Goal: Task Accomplishment & Management: Manage account settings

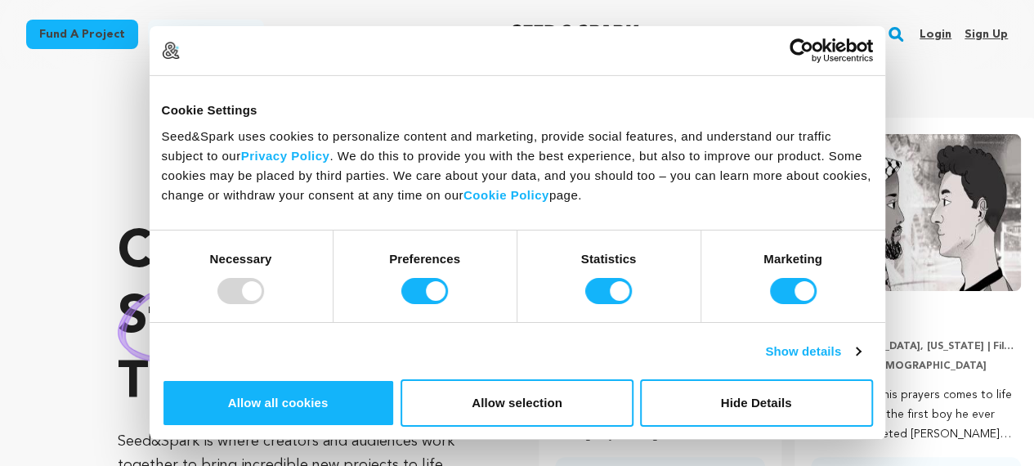
click at [995, 34] on link "Sign up" at bounding box center [985, 34] width 43 height 26
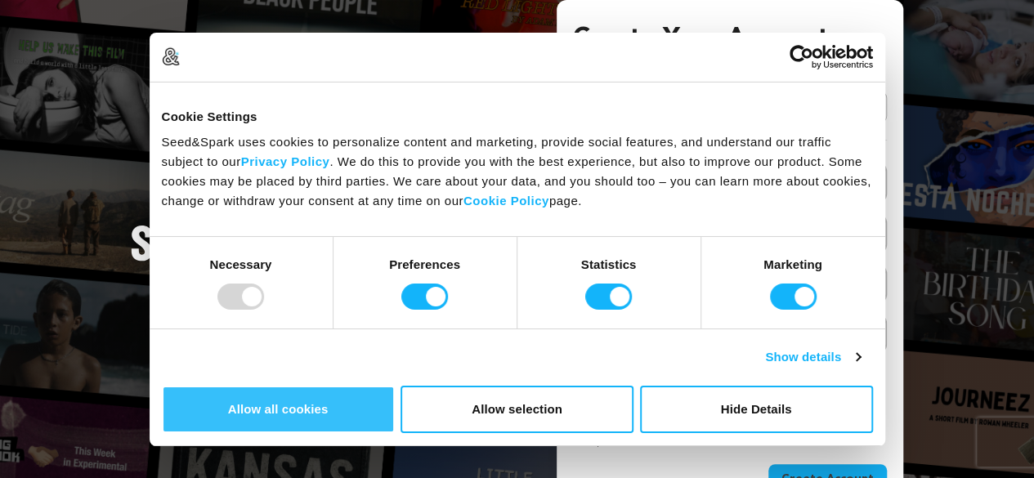
click at [395, 386] on button "Allow all cookies" at bounding box center [278, 409] width 233 height 47
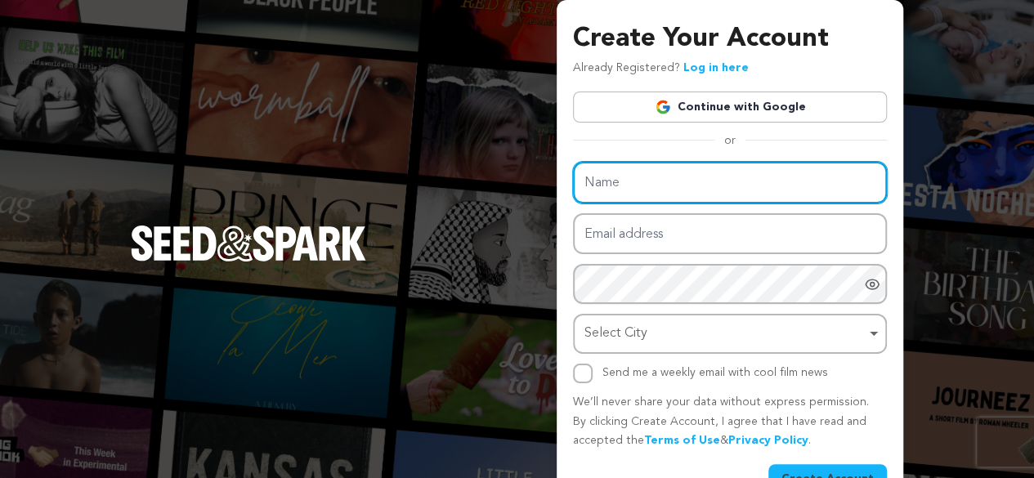
click at [659, 176] on input "Name" at bounding box center [730, 183] width 314 height 42
type input "Deepee's jodhpur"
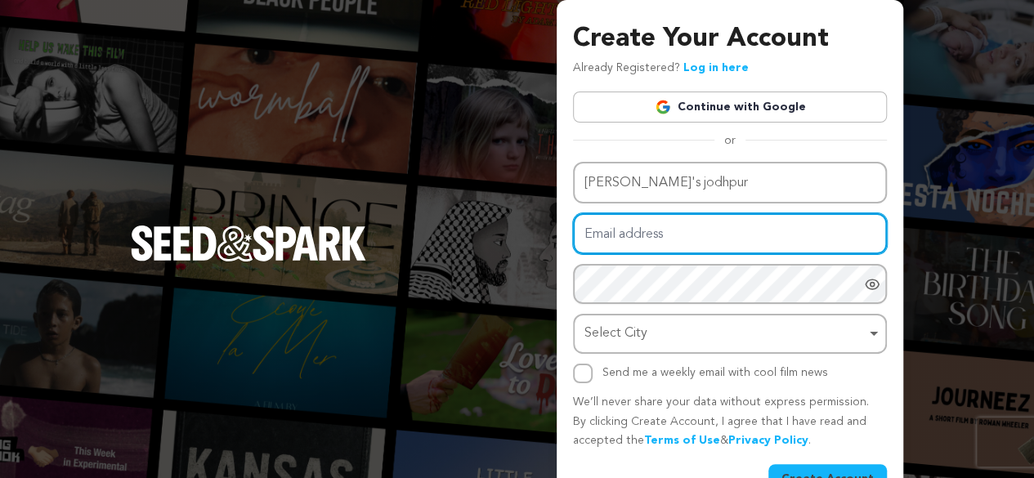
click at [635, 233] on input "Email address" at bounding box center [730, 234] width 314 height 42
type input "alok.storify@gmail.com"
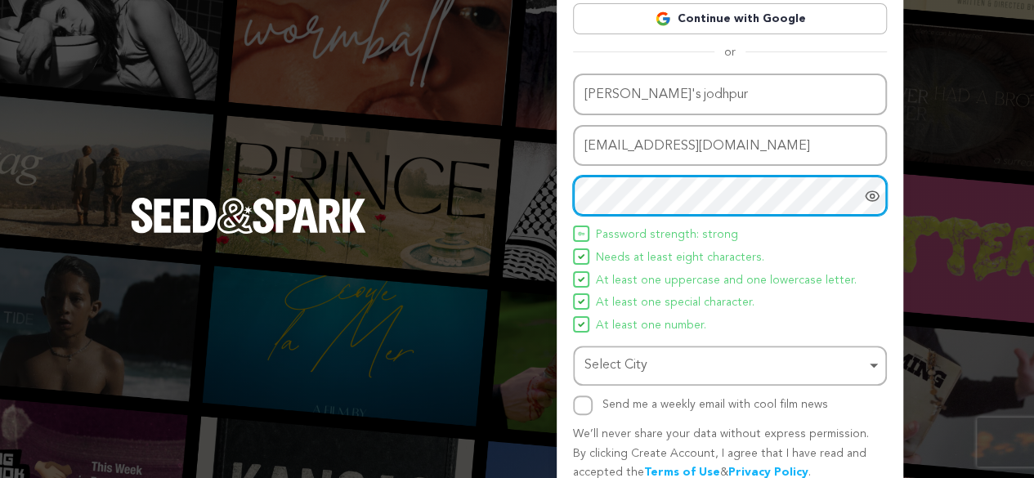
scroll to position [162, 0]
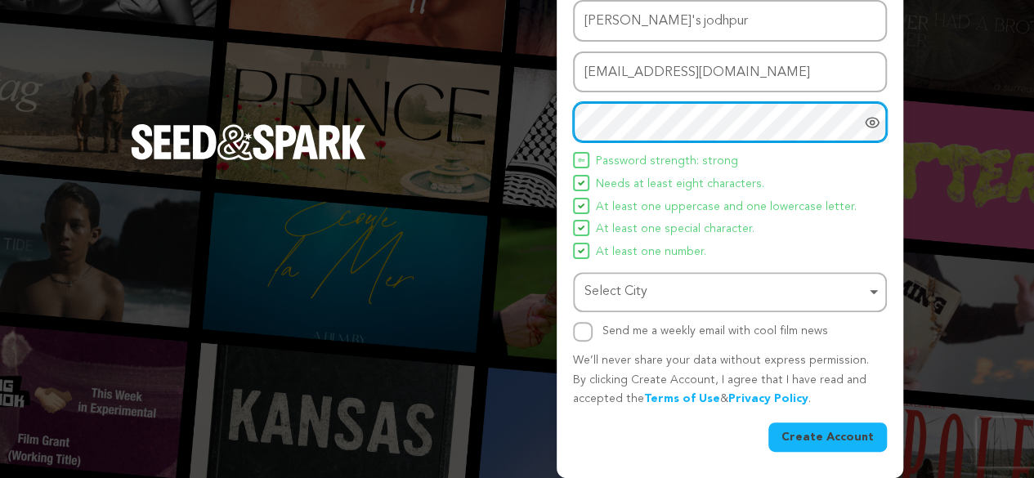
click at [642, 285] on div "Select City Remove item" at bounding box center [724, 292] width 281 height 24
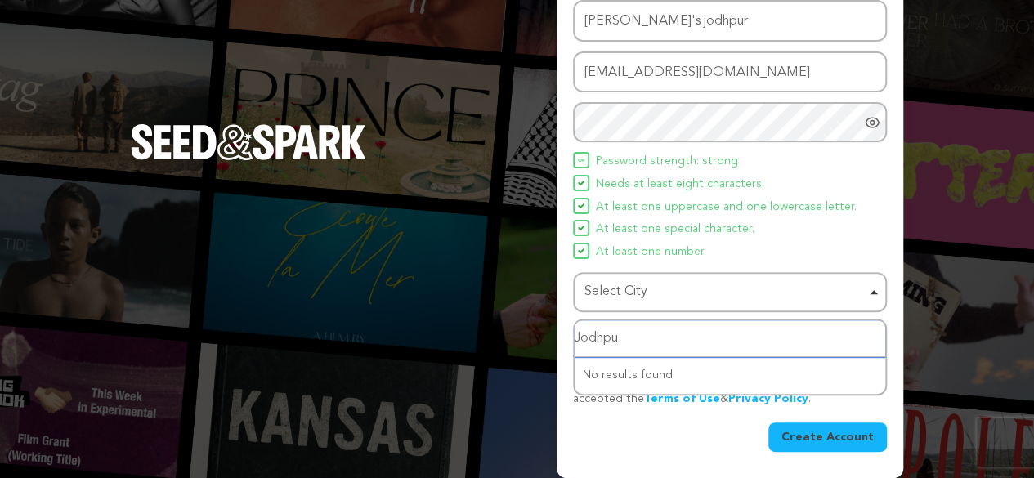
type input "[GEOGRAPHIC_DATA]"
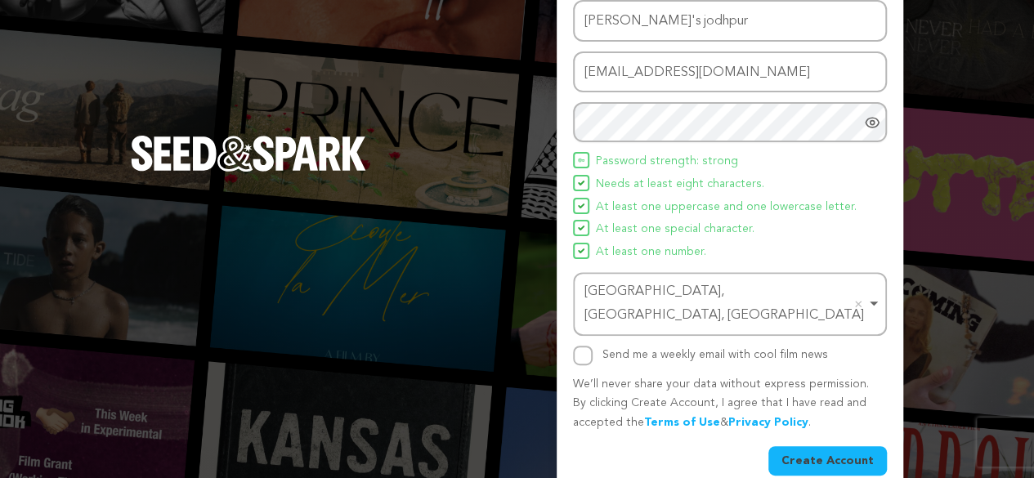
click at [843, 446] on button "Create Account" at bounding box center [827, 460] width 118 height 29
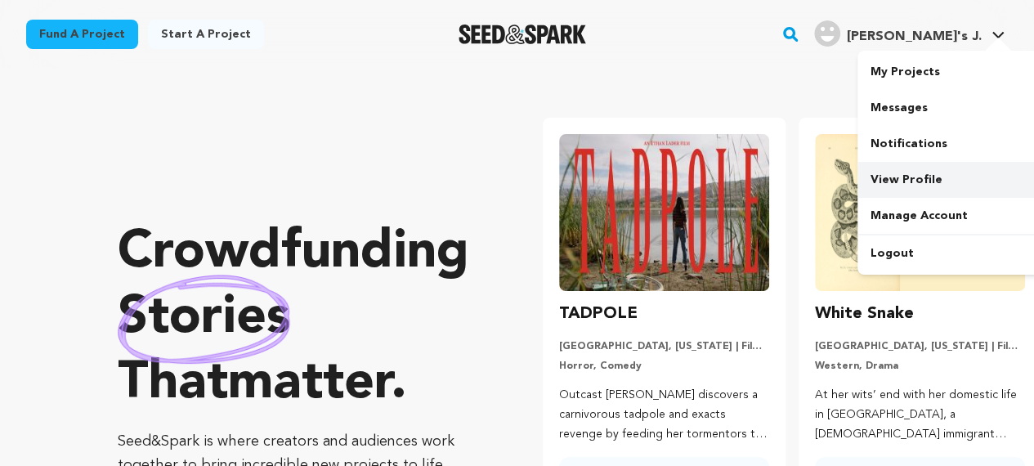
scroll to position [0, 269]
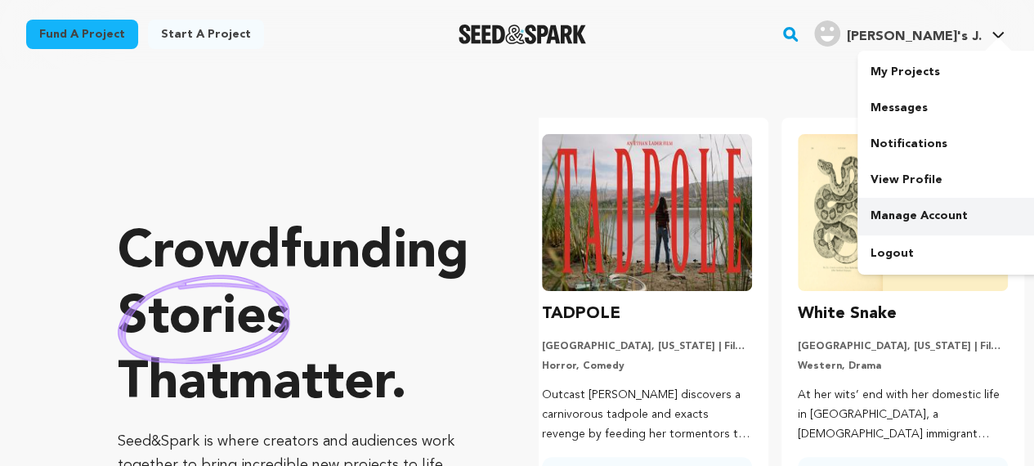
click at [910, 214] on link "Manage Account" at bounding box center [948, 216] width 183 height 36
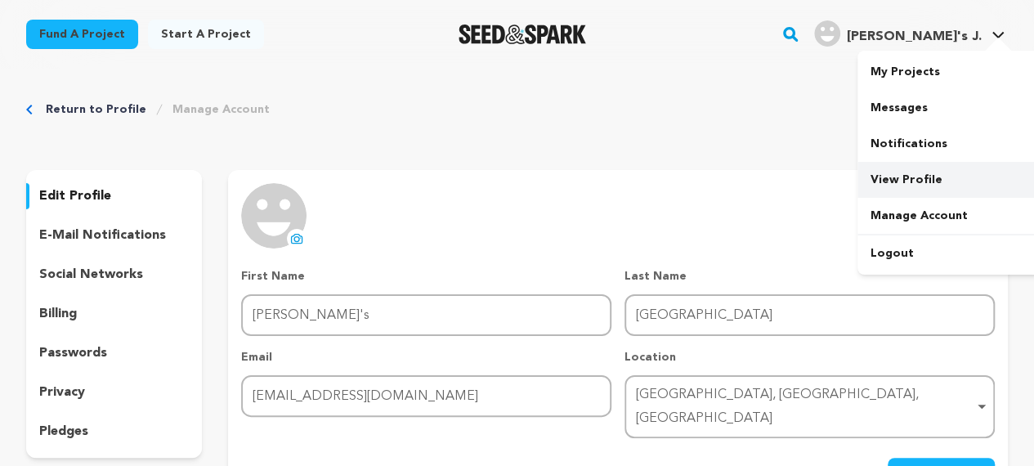
click at [904, 176] on link "View Profile" at bounding box center [948, 180] width 183 height 36
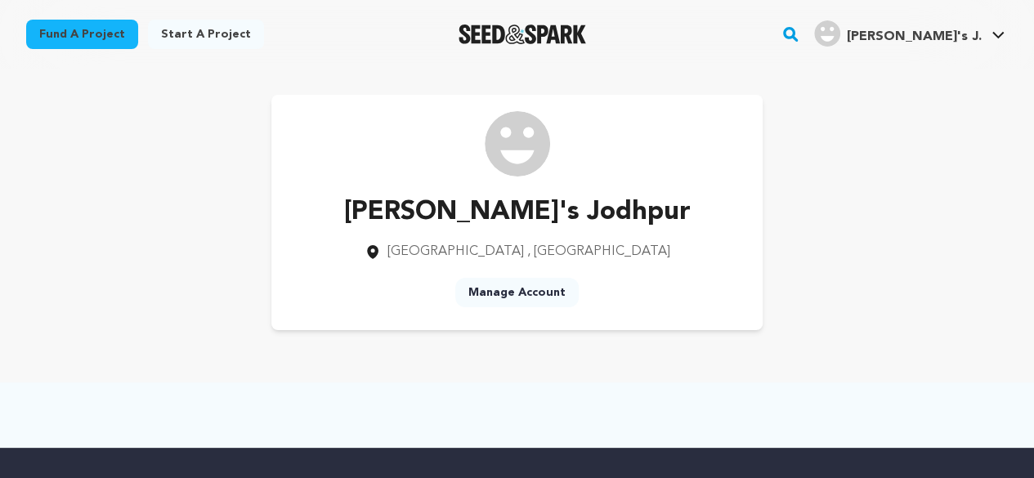
click at [521, 291] on link "Manage Account" at bounding box center [516, 292] width 123 height 29
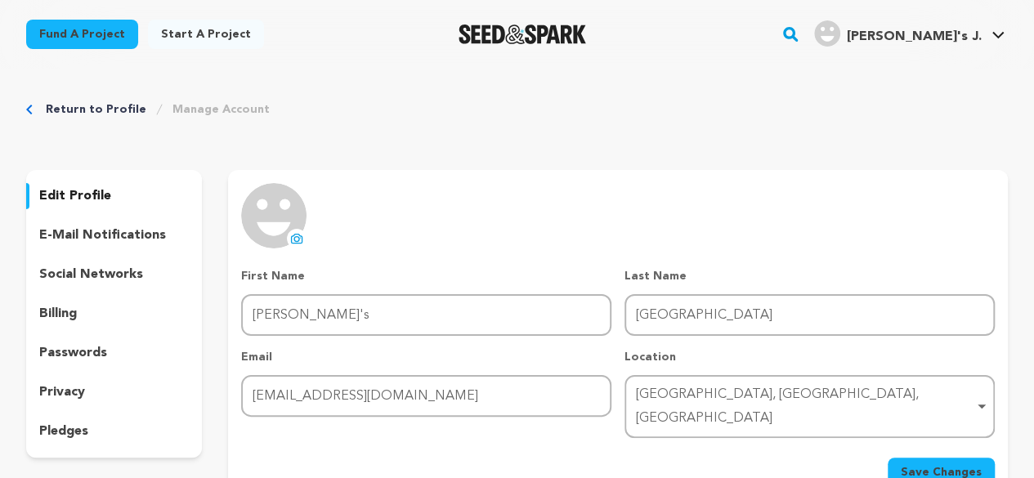
click at [117, 274] on p "social networks" at bounding box center [91, 275] width 104 height 20
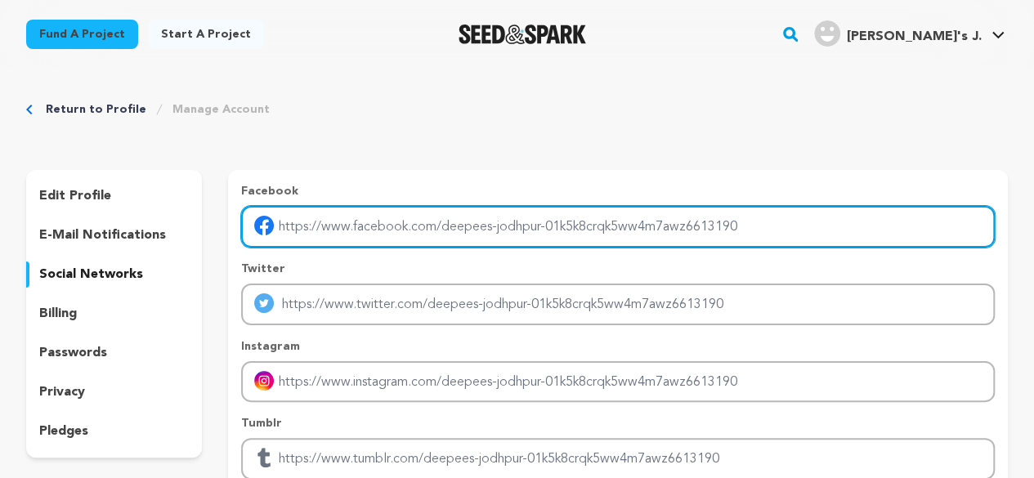
click at [382, 227] on input "Enter facebook profile link" at bounding box center [617, 227] width 753 height 42
type input "https://www.facebook.com/deepeesjodhpur"
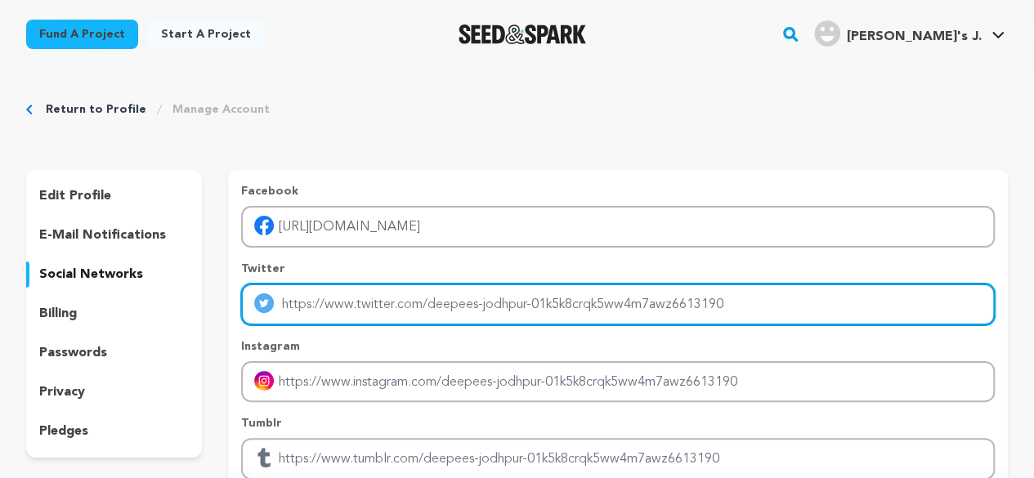
click at [326, 319] on input "Enter twitter profile link" at bounding box center [617, 305] width 753 height 42
type input "https://www.deepeesjodhpur.com/bundi-nehru-jacket"
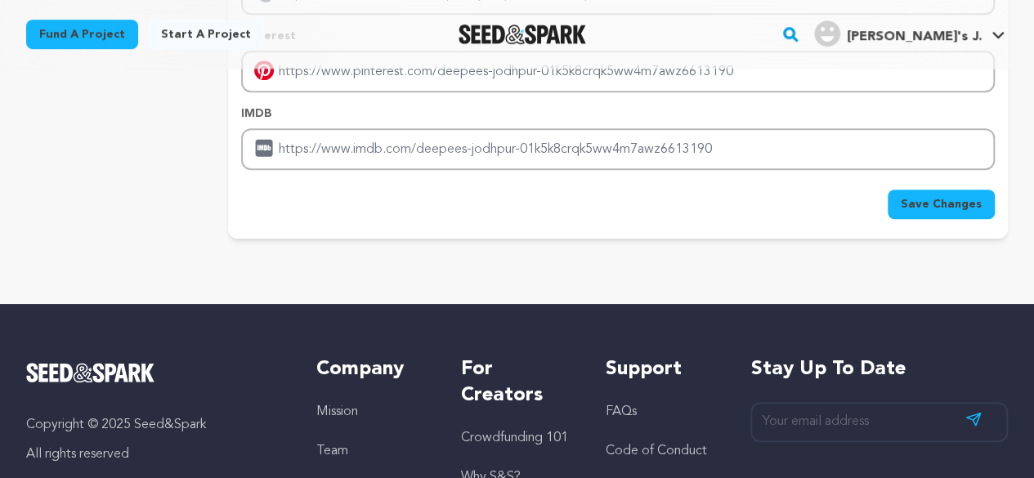
scroll to position [572, 0]
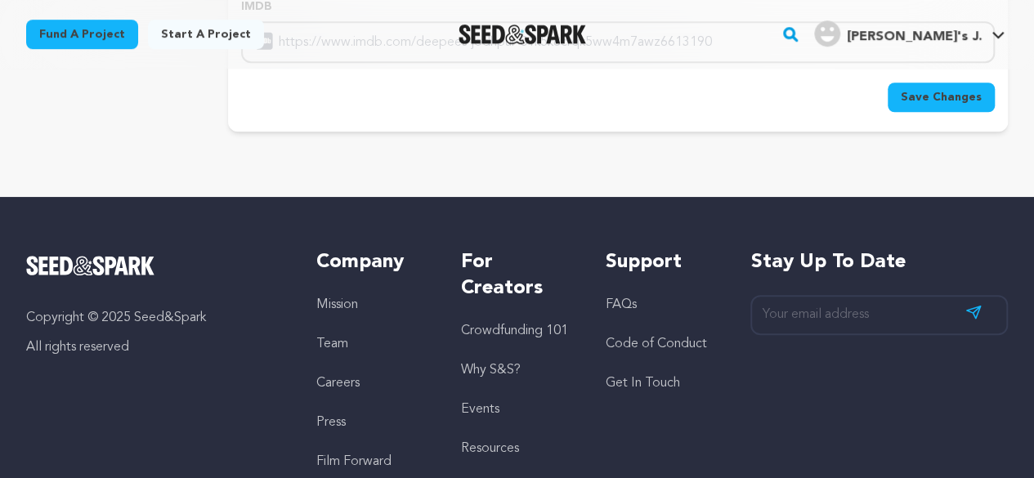
click at [953, 100] on span "Save Changes" at bounding box center [940, 97] width 81 height 16
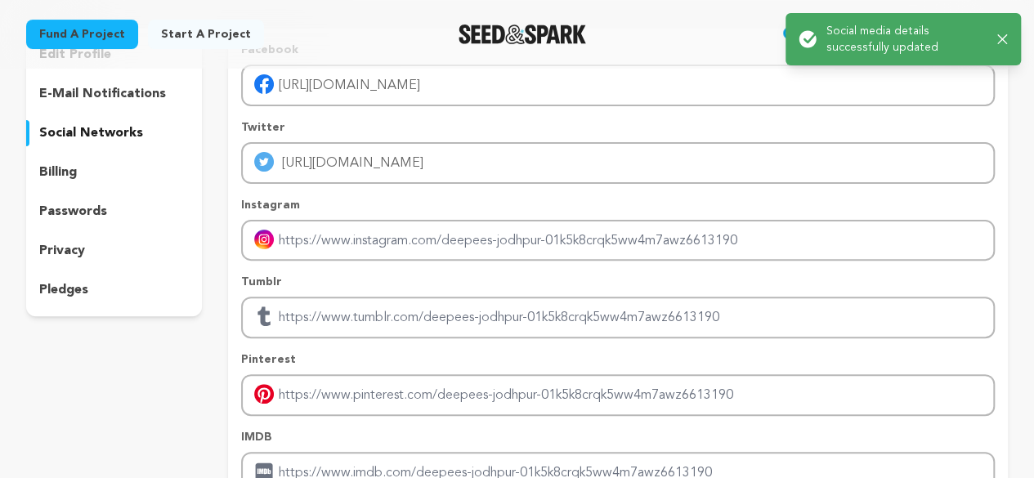
scroll to position [0, 0]
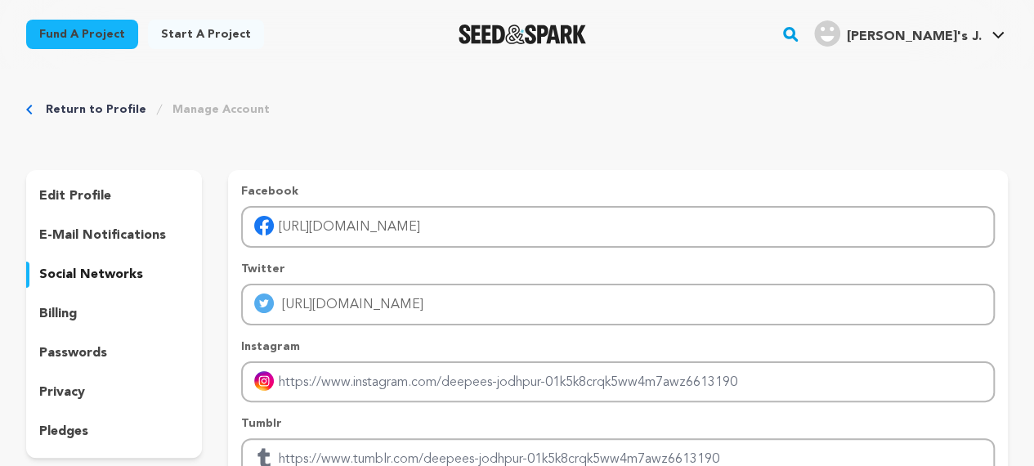
click at [961, 38] on span "Deepee's J." at bounding box center [914, 36] width 135 height 13
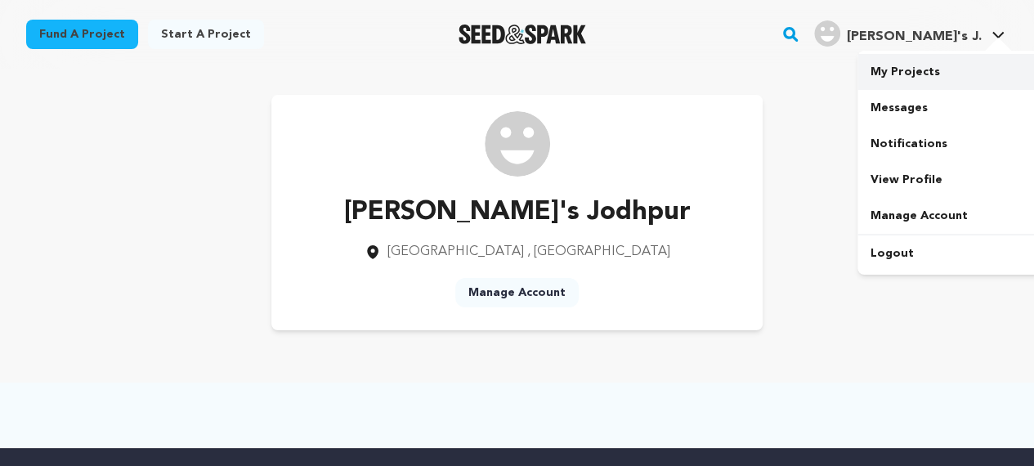
click at [923, 68] on link "My Projects" at bounding box center [948, 72] width 183 height 36
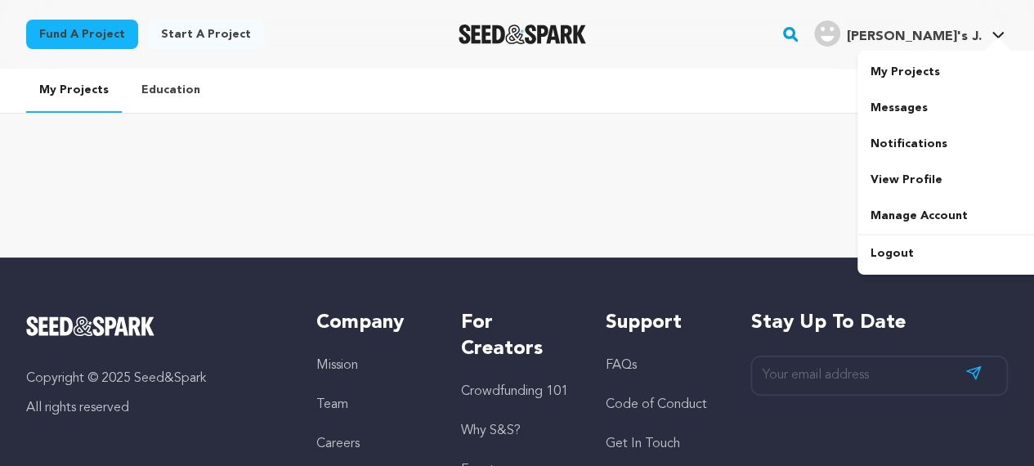
click at [990, 47] on div at bounding box center [997, 46] width 33 height 16
click at [914, 184] on link "View Profile" at bounding box center [948, 180] width 183 height 36
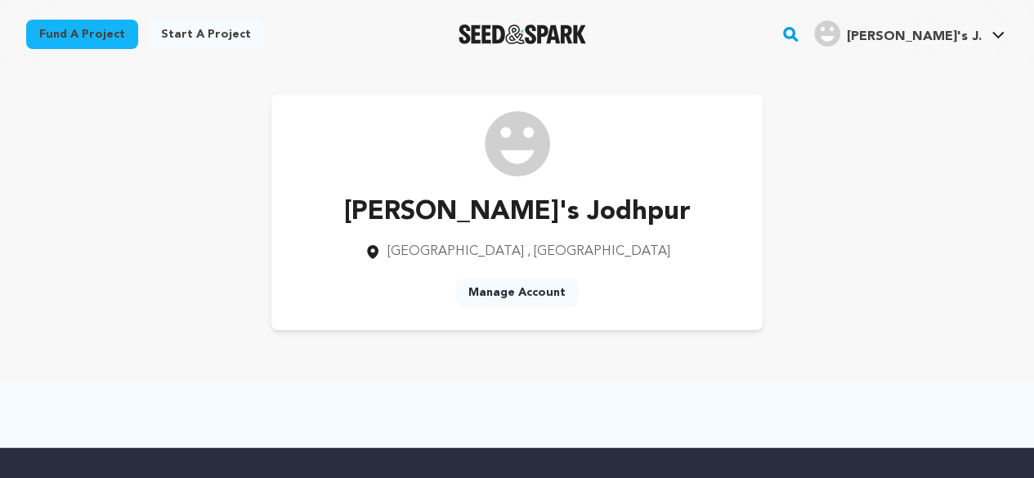
click at [512, 288] on link "Manage Account" at bounding box center [516, 292] width 123 height 29
